Goal: Task Accomplishment & Management: Manage account settings

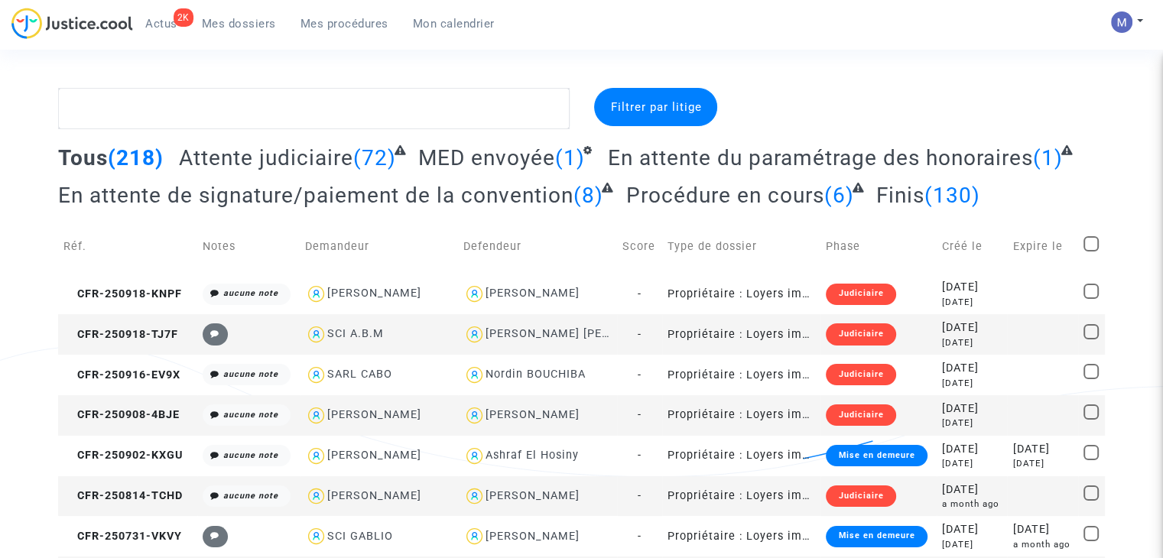
click at [266, 163] on span "Attente judiciaire" at bounding box center [266, 157] width 174 height 25
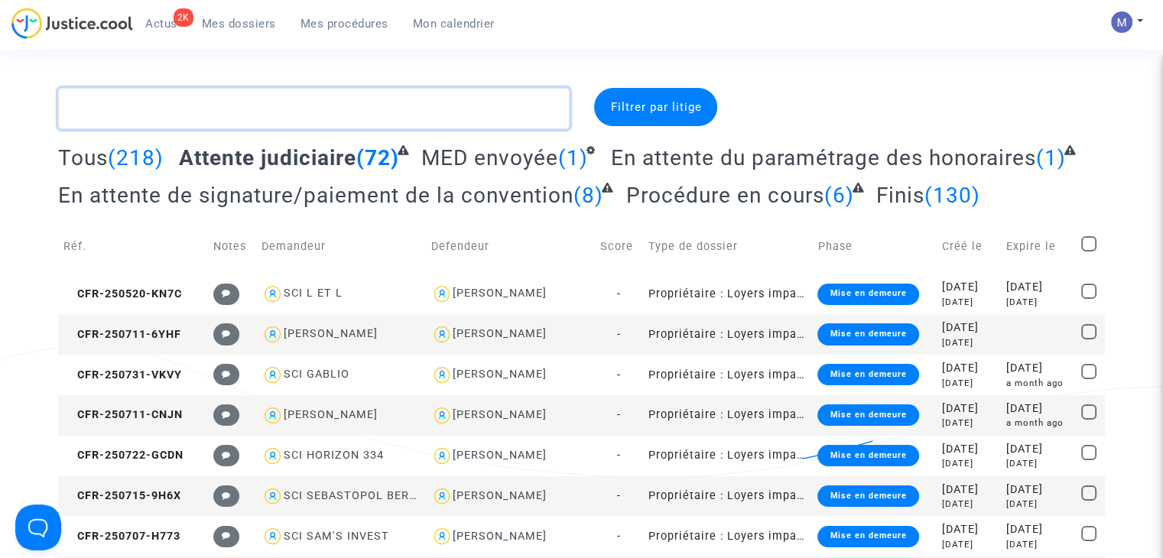
click at [287, 100] on textarea at bounding box center [314, 108] width 512 height 41
paste textarea "CFR-250613-D2H3"
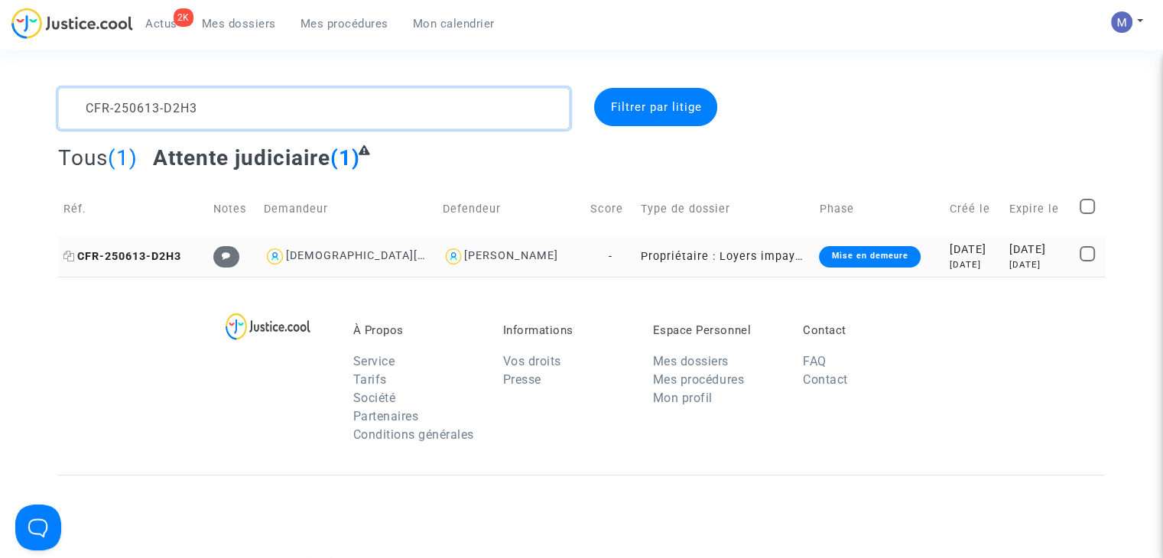
type textarea "CFR-250613-D2H3"
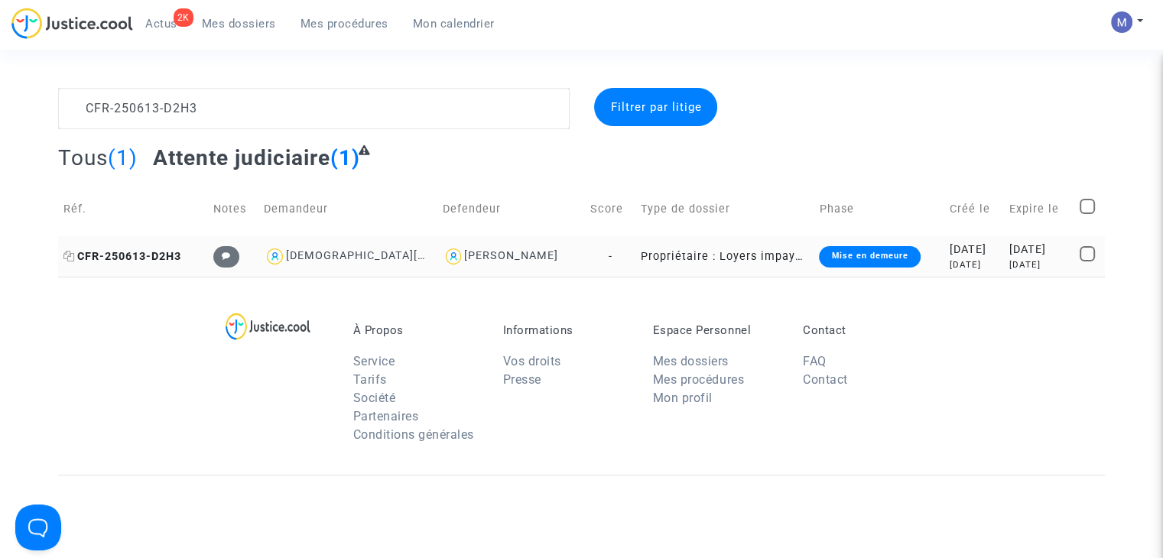
click at [165, 257] on span "CFR-250613-D2H3" at bounding box center [122, 256] width 118 height 13
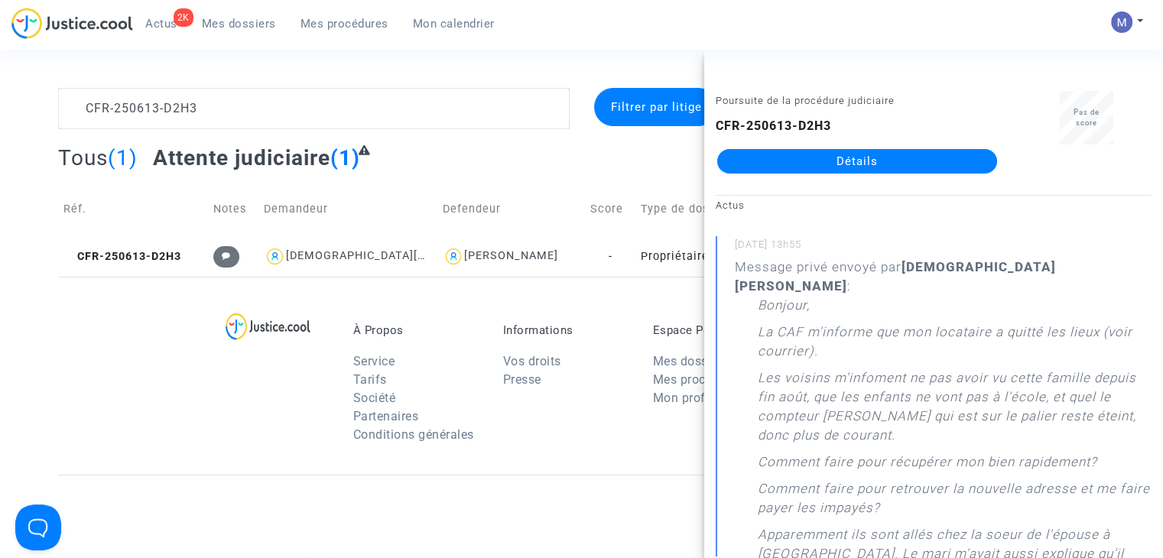
click at [888, 166] on link "Détails" at bounding box center [857, 161] width 280 height 24
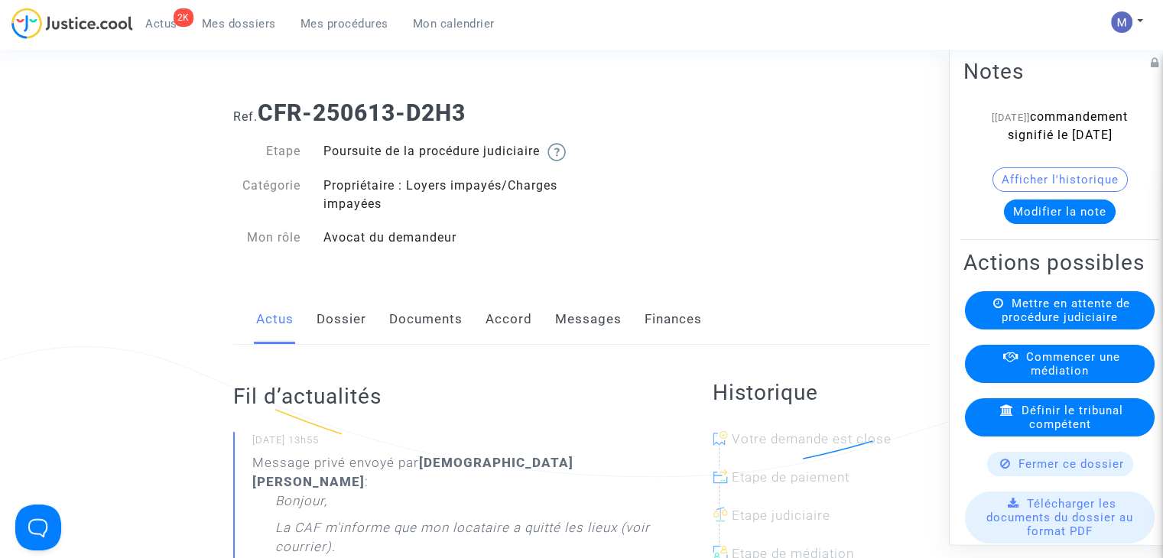
click at [235, 35] on div "2K Actus Mes dossiers Mes procédures Mon calendrier" at bounding box center [258, 29] width 495 height 42
click at [232, 22] on span "Mes dossiers" at bounding box center [239, 24] width 74 height 14
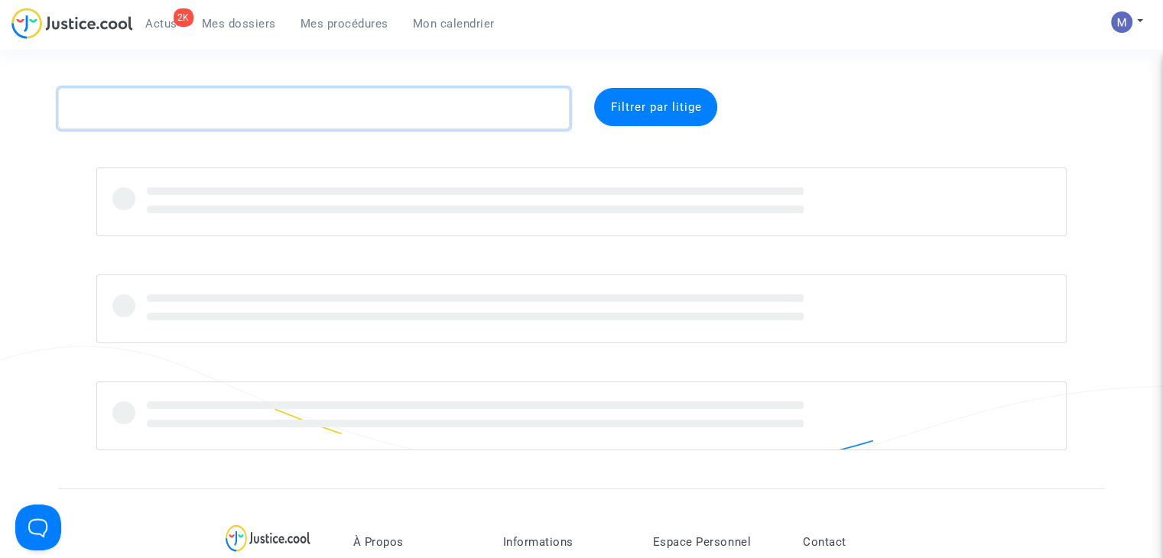
click at [206, 100] on textarea at bounding box center [314, 108] width 512 height 41
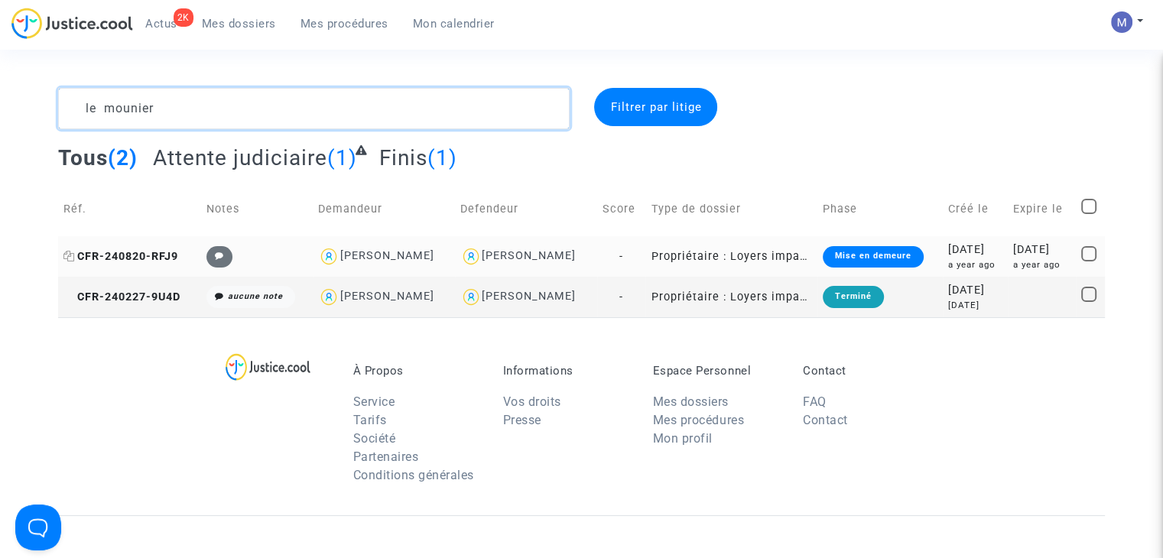
type textarea "le mounier"
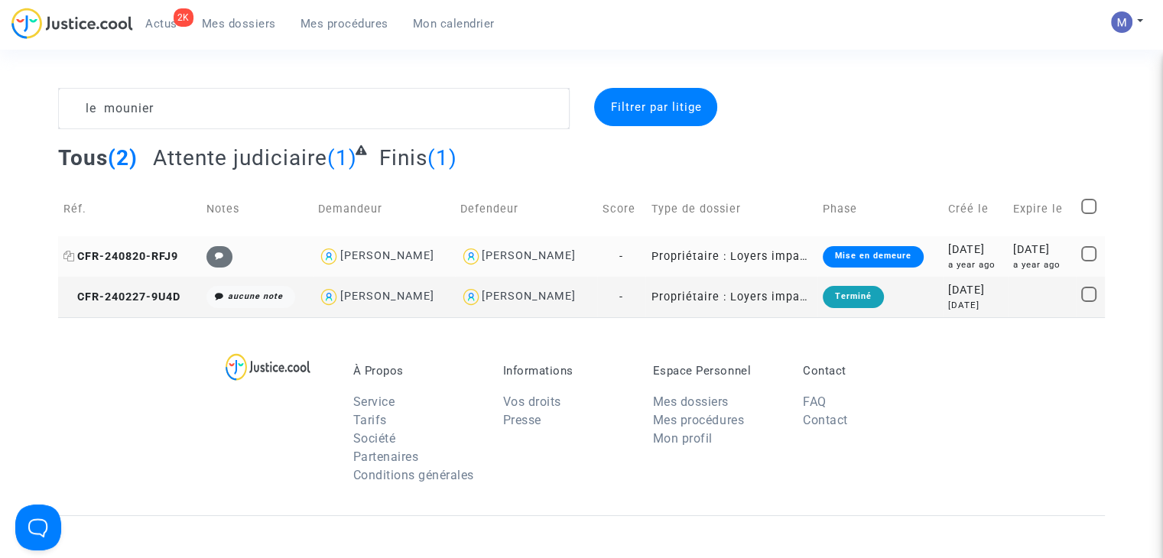
click at [121, 250] on span "CFR-240820-RFJ9" at bounding box center [120, 256] width 115 height 13
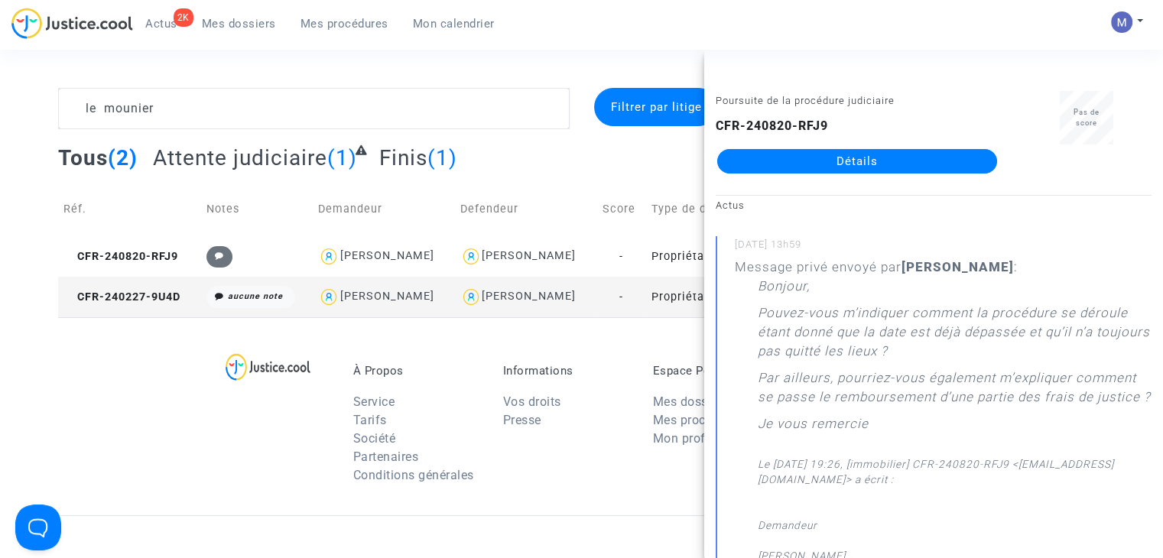
click at [925, 157] on link "Détails" at bounding box center [857, 161] width 280 height 24
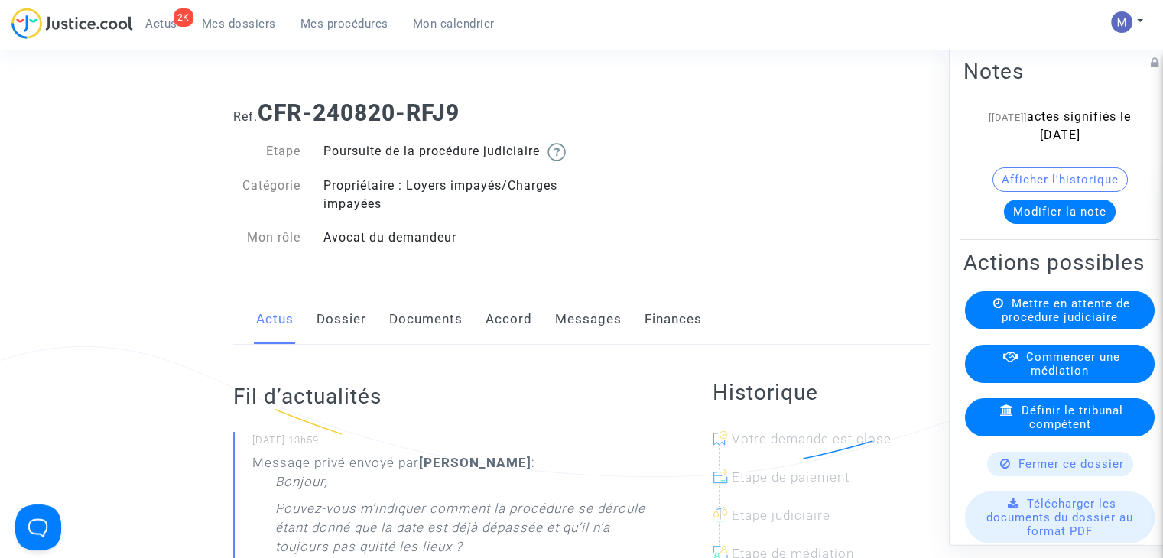
click at [578, 337] on link "Messages" at bounding box center [588, 319] width 67 height 50
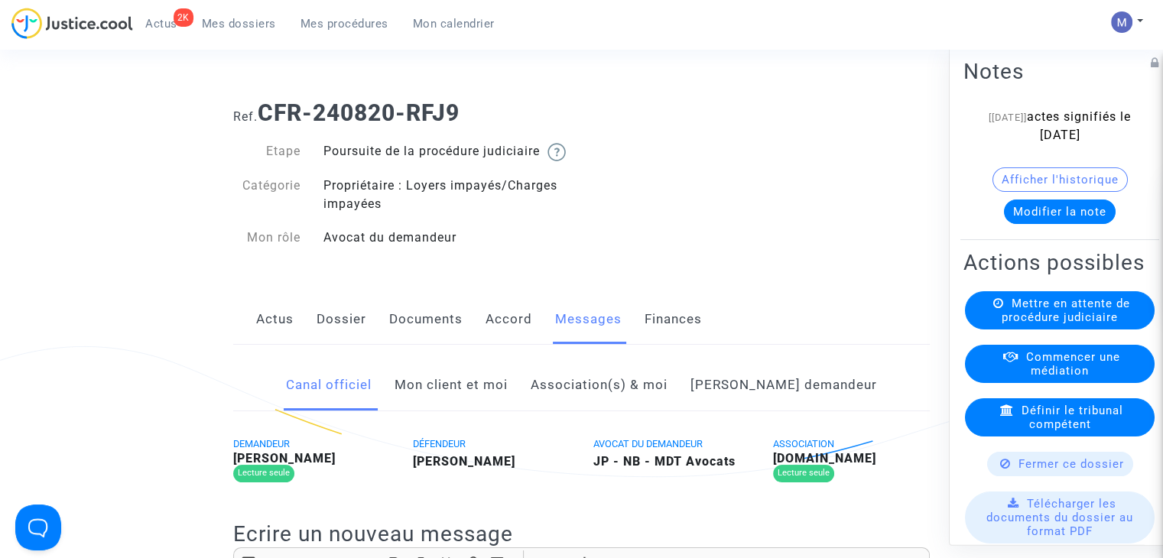
click at [504, 404] on link "Mon client et moi" at bounding box center [451, 385] width 113 height 50
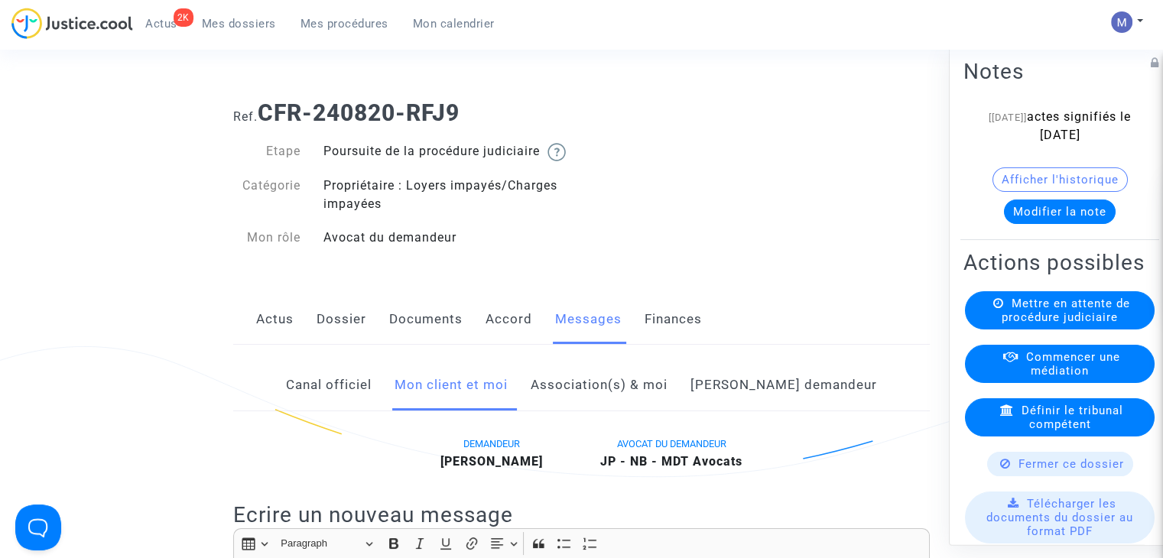
scroll to position [229, 0]
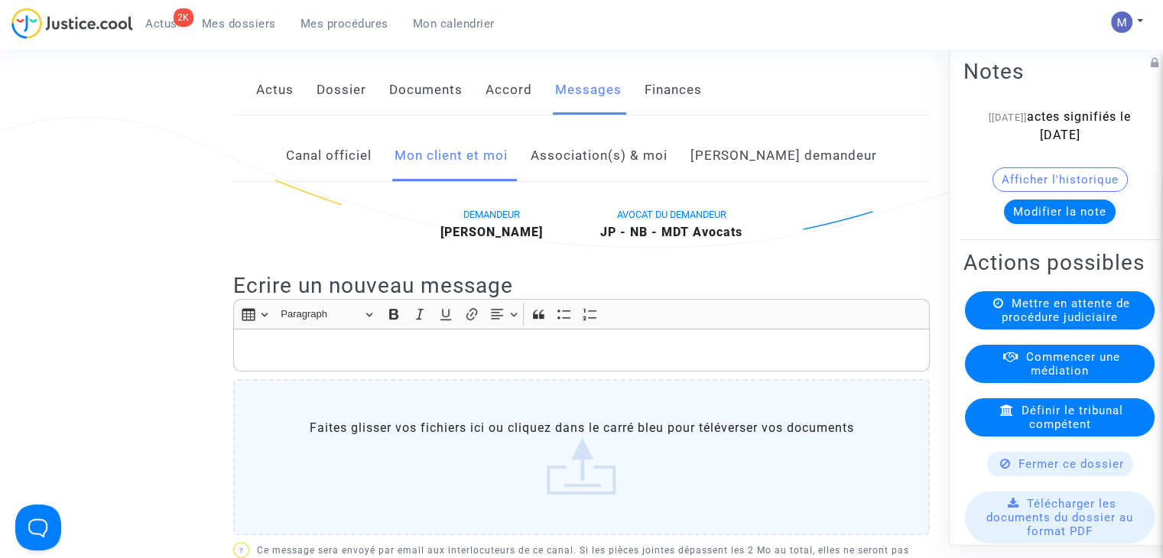
click at [248, 360] on p "Rich Text Editor, main" at bounding box center [582, 350] width 681 height 19
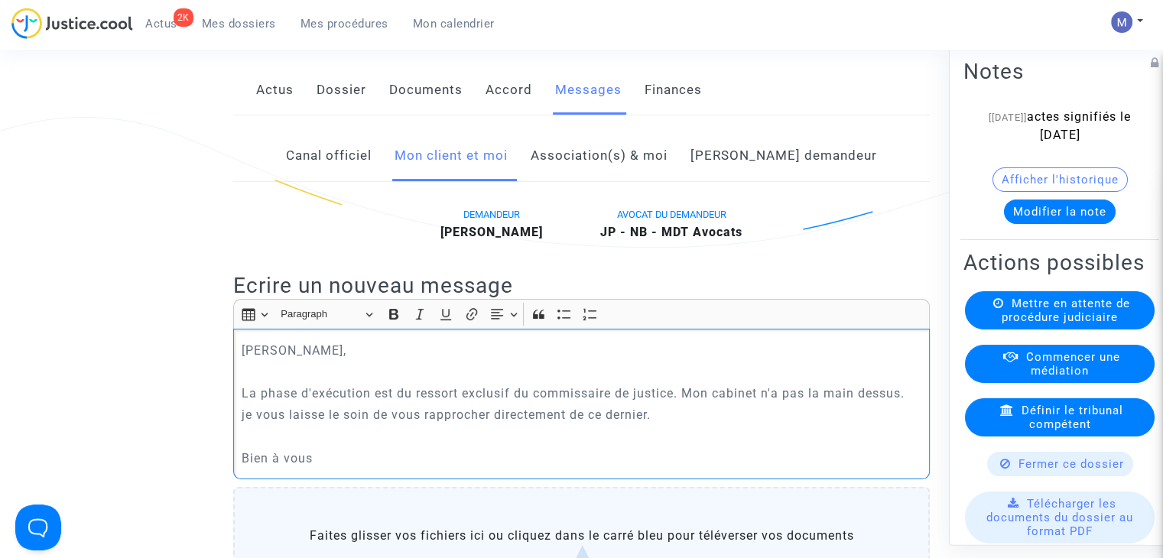
click at [244, 424] on p "je vous laisse le soin de vous rapprocher directement de ce dernier." at bounding box center [582, 414] width 681 height 19
click at [681, 424] on p "Je vous laisse le soin de vous rapprocher directement de ce dernier." at bounding box center [582, 414] width 681 height 19
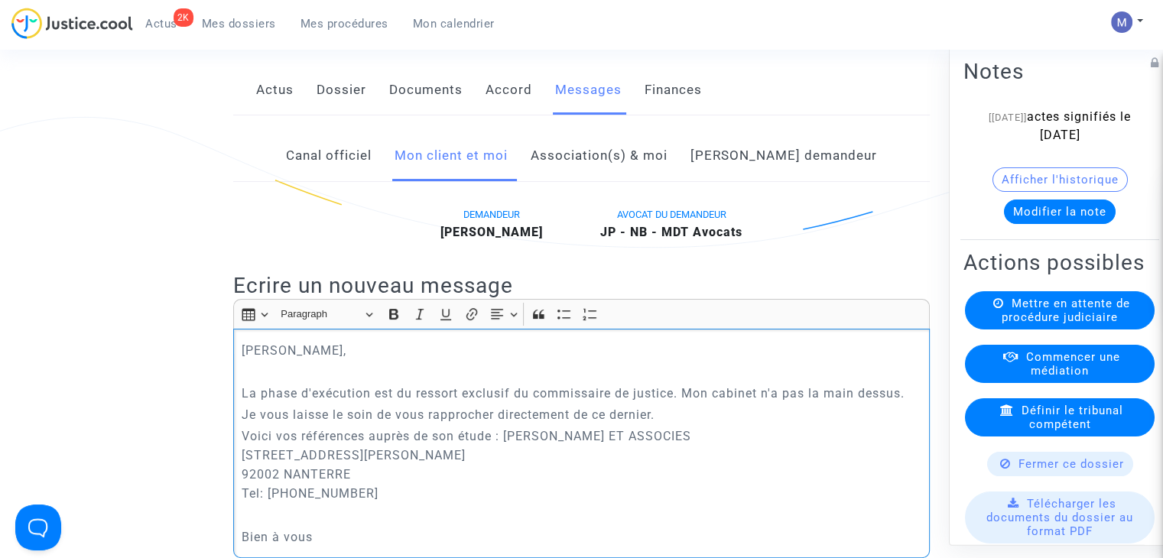
click at [508, 455] on p "Voici vos références auprès de son étude : [PERSON_NAME] ET ASSOCIES [STREET_AD…" at bounding box center [582, 465] width 681 height 76
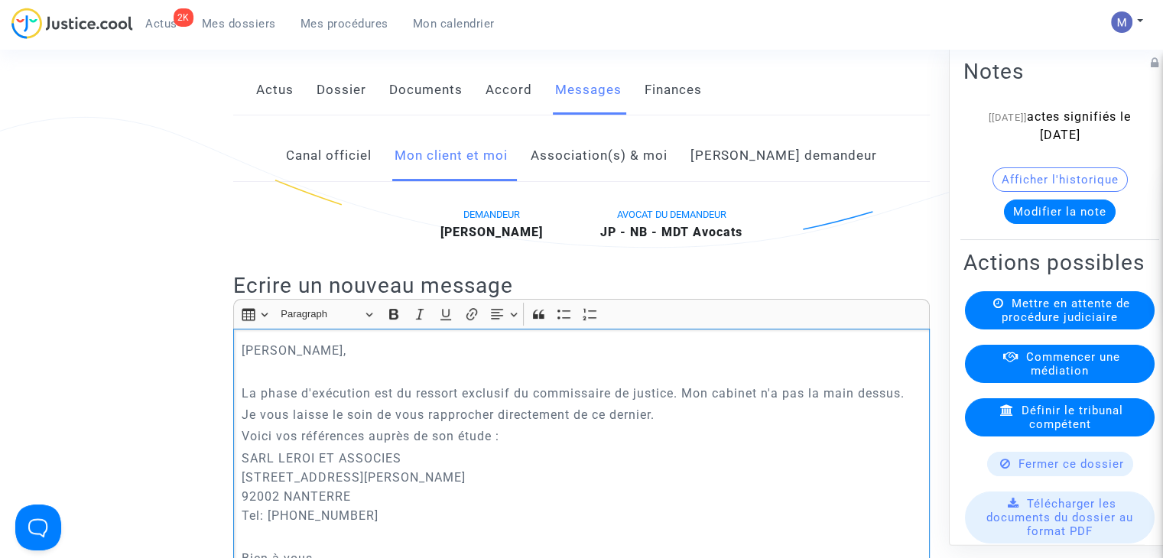
click at [515, 446] on p "Voici vos références auprès de son étude :" at bounding box center [582, 436] width 681 height 19
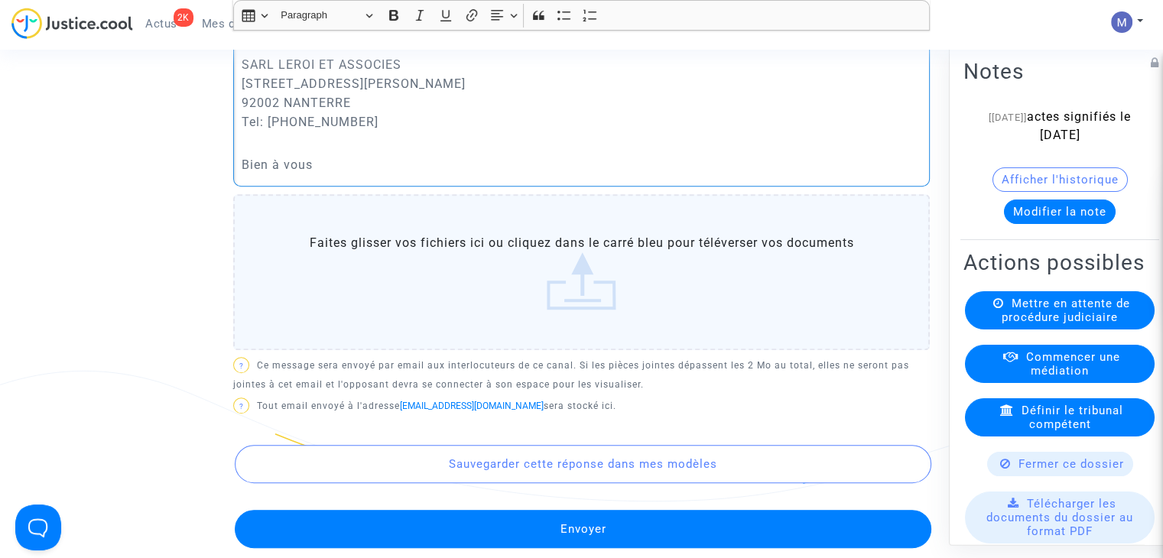
scroll to position [688, 0]
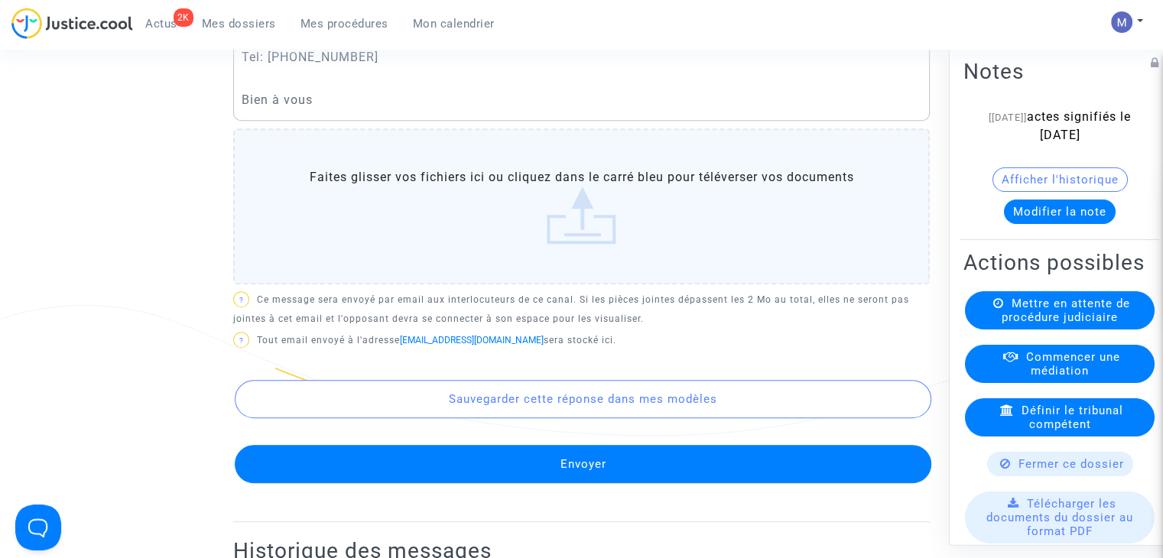
click at [567, 478] on button "Envoyer" at bounding box center [583, 464] width 697 height 38
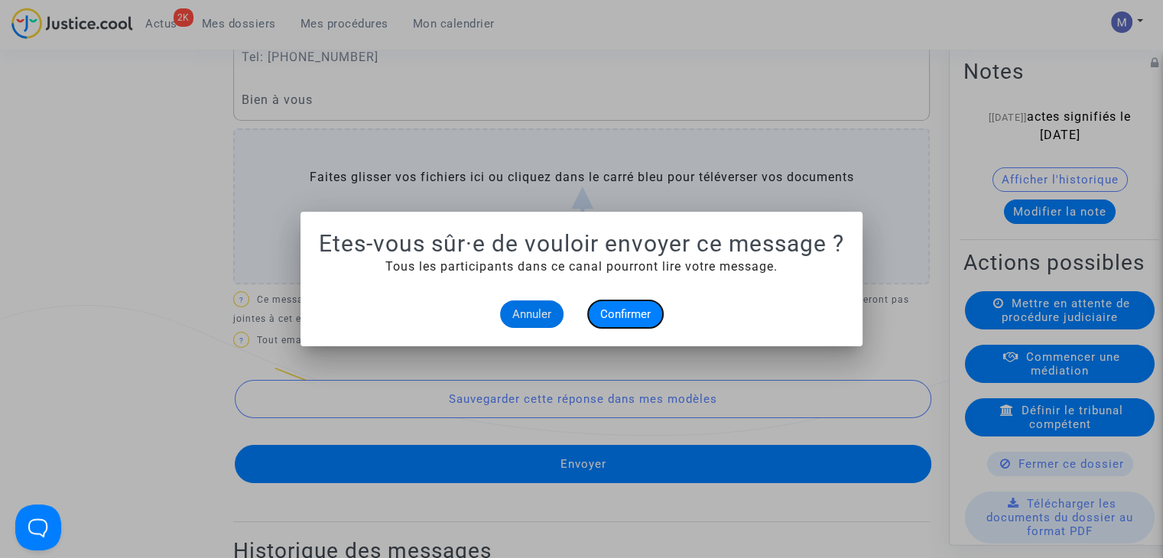
click at [618, 318] on span "Confirmer" at bounding box center [625, 314] width 50 height 14
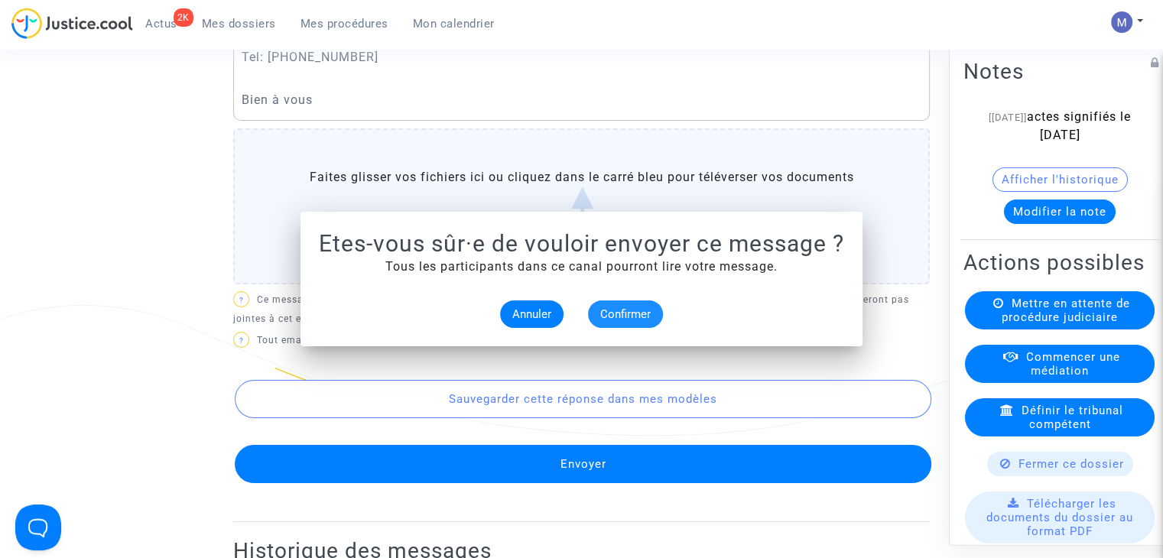
scroll to position [688, 0]
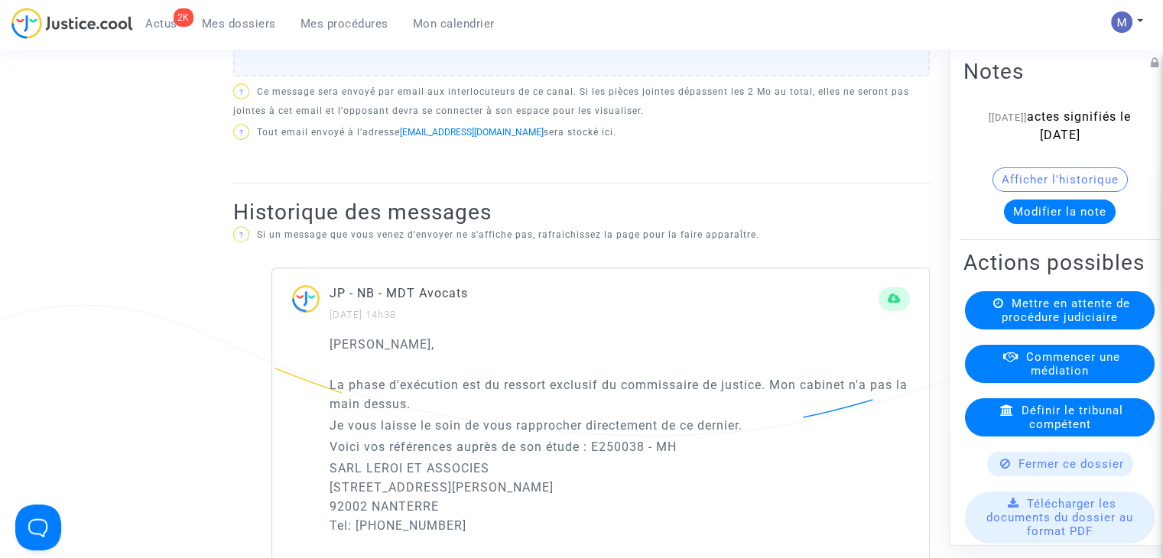
drag, startPoint x: 251, startPoint y: 26, endPoint x: 249, endPoint y: 36, distance: 10.2
click at [250, 26] on span "Mes dossiers" at bounding box center [239, 24] width 74 height 14
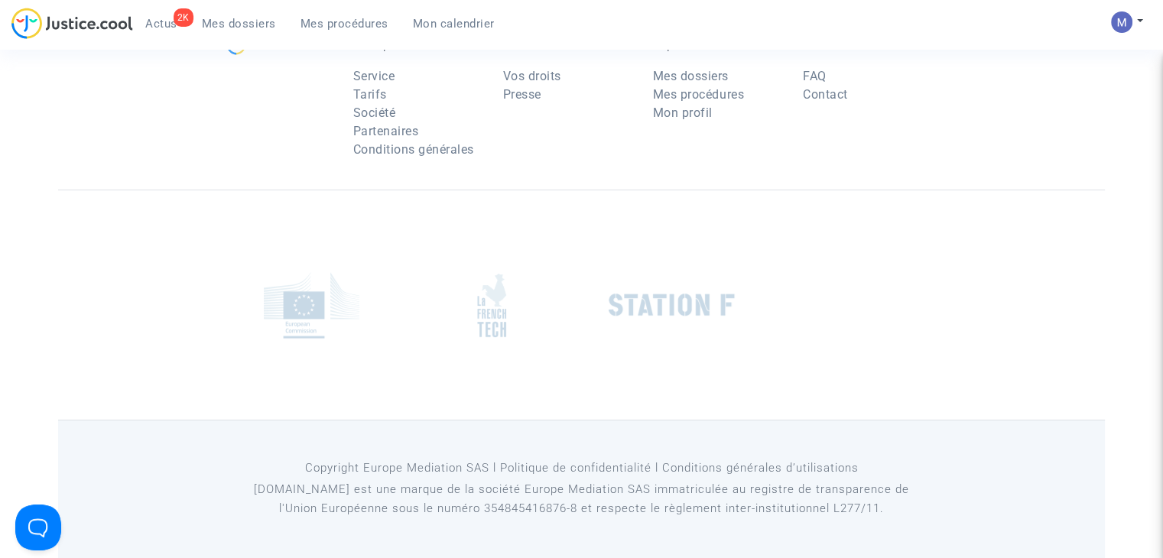
scroll to position [1291, 0]
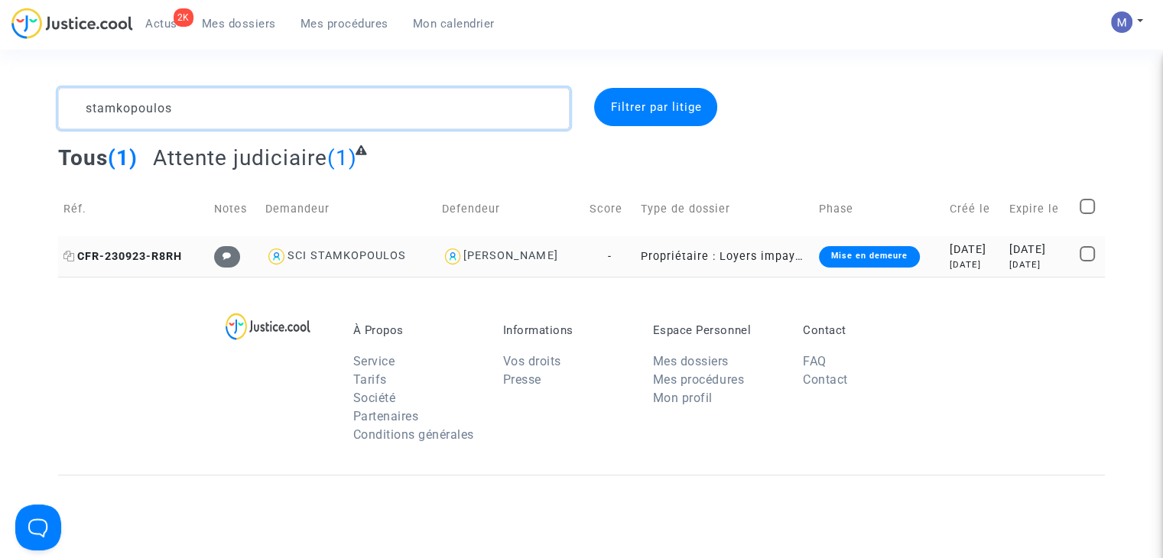
type textarea "stamkopoulos"
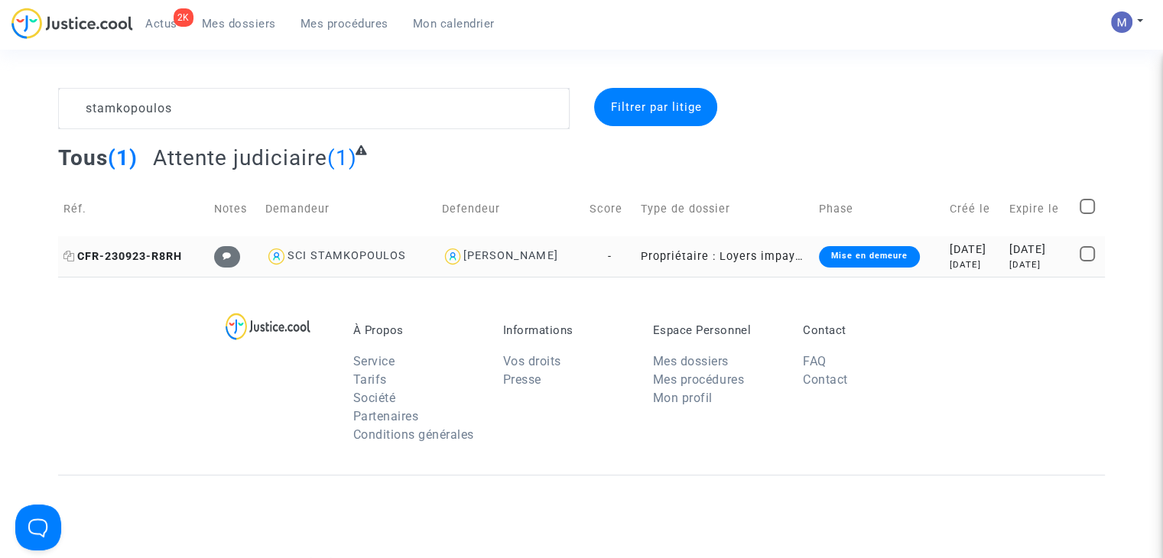
click at [145, 255] on span "CFR-230923-R8RH" at bounding box center [122, 256] width 119 height 13
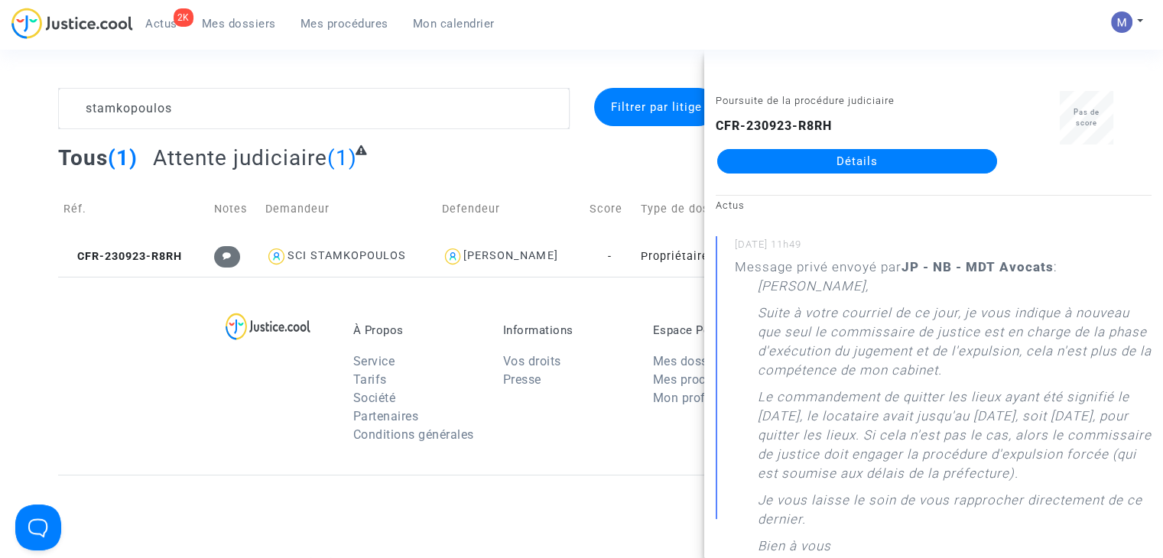
click at [875, 159] on link "Détails" at bounding box center [857, 161] width 280 height 24
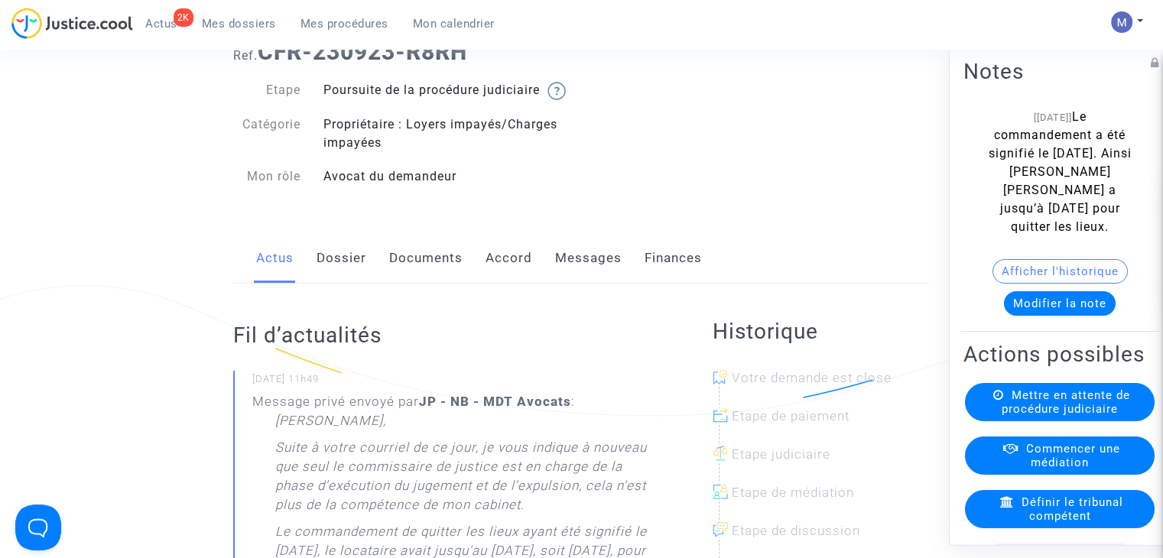
scroll to position [153, 0]
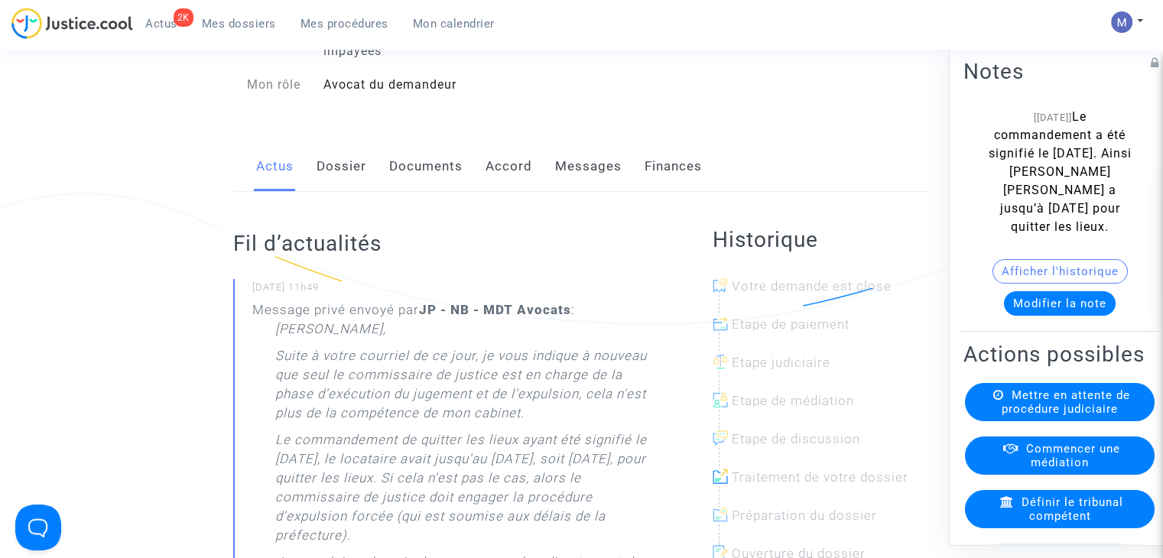
click at [1022, 303] on button "Modifier la note" at bounding box center [1060, 303] width 112 height 24
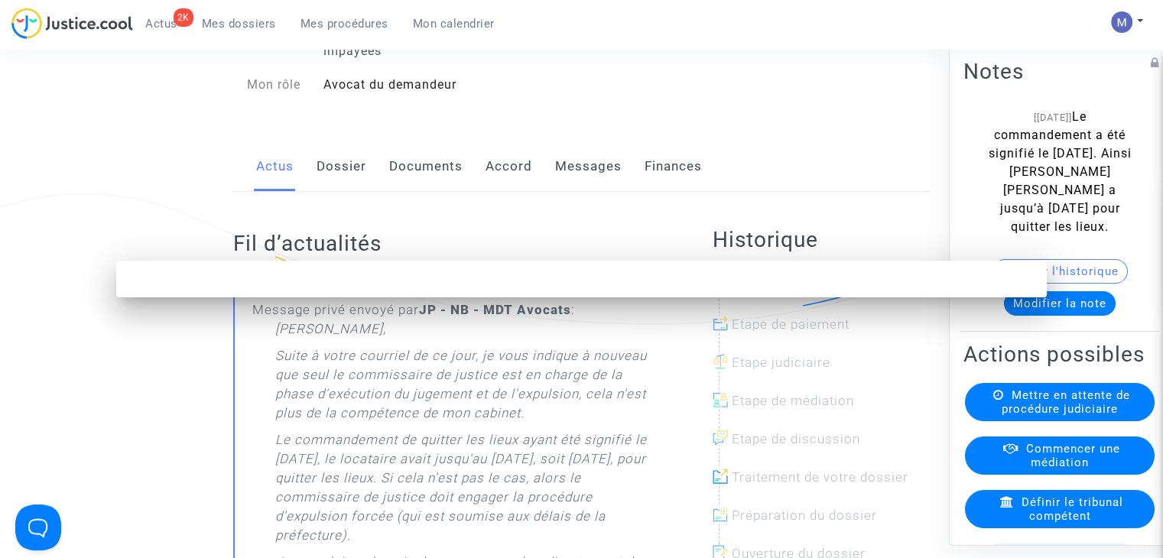
scroll to position [0, 0]
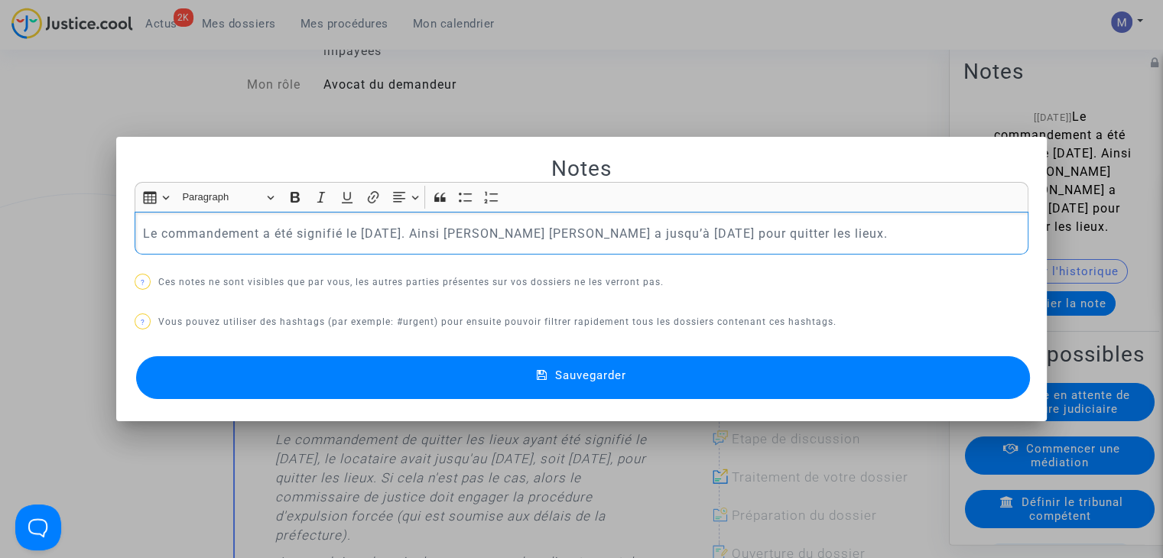
drag, startPoint x: 864, startPoint y: 223, endPoint x: 54, endPoint y: 148, distance: 813.1
click at [54, 148] on div "Notes Rich Text Editor Insert table Insert table Heading Paragraph Paragraph He…" at bounding box center [581, 279] width 1163 height 558
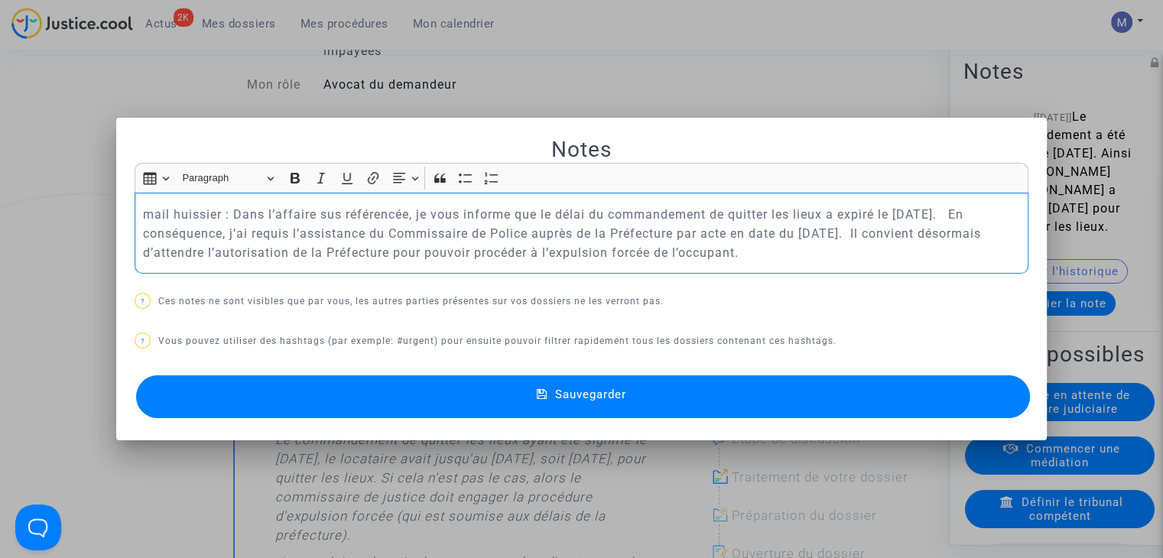
click at [603, 414] on button "Sauvegarder" at bounding box center [583, 396] width 894 height 43
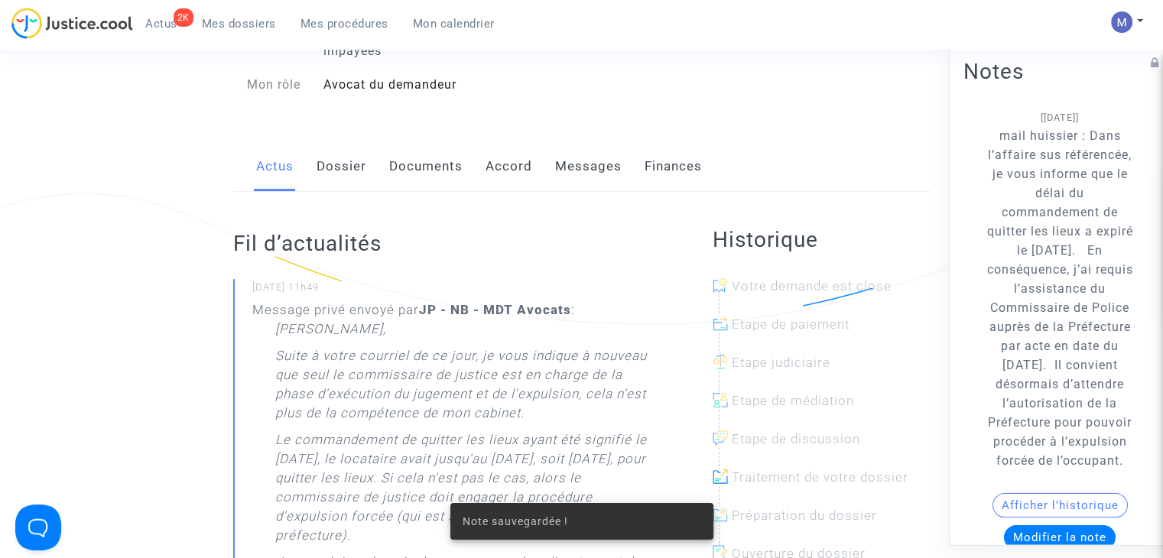
scroll to position [300, 0]
